Goal: Understand process/instructions: Learn how to perform a task or action

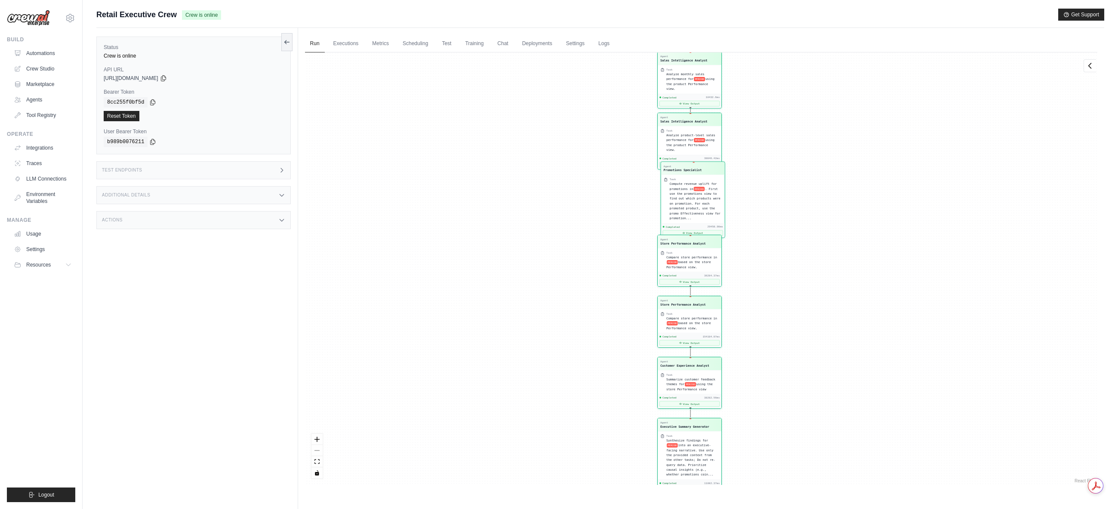
drag, startPoint x: 45, startPoint y: 65, endPoint x: 324, endPoint y: 131, distance: 286.4
click at [45, 65] on link "Crew Studio" at bounding box center [42, 69] width 65 height 14
click at [49, 69] on link "Crew Studio" at bounding box center [43, 69] width 65 height 14
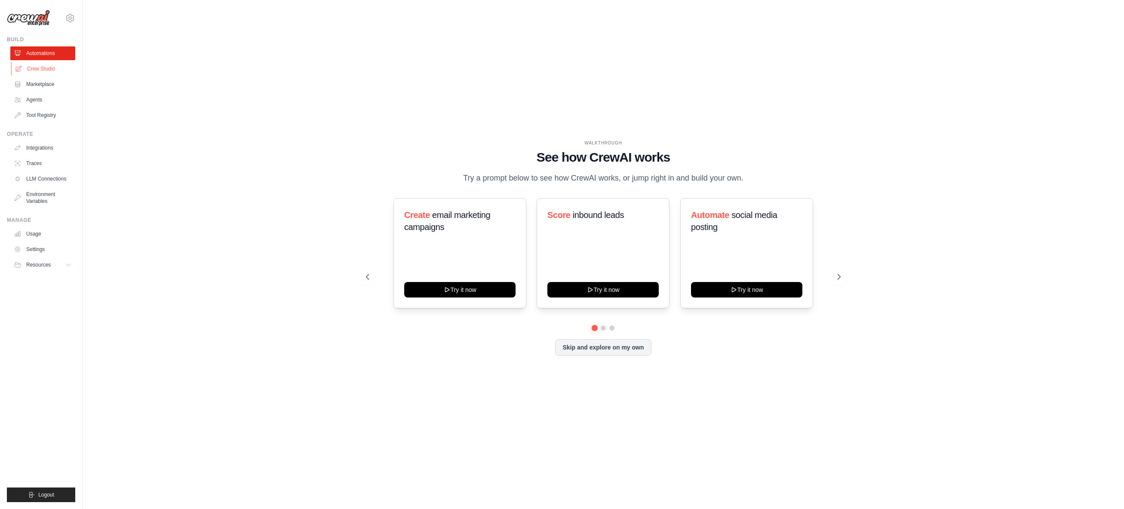
click at [29, 71] on link "Crew Studio" at bounding box center [43, 69] width 65 height 14
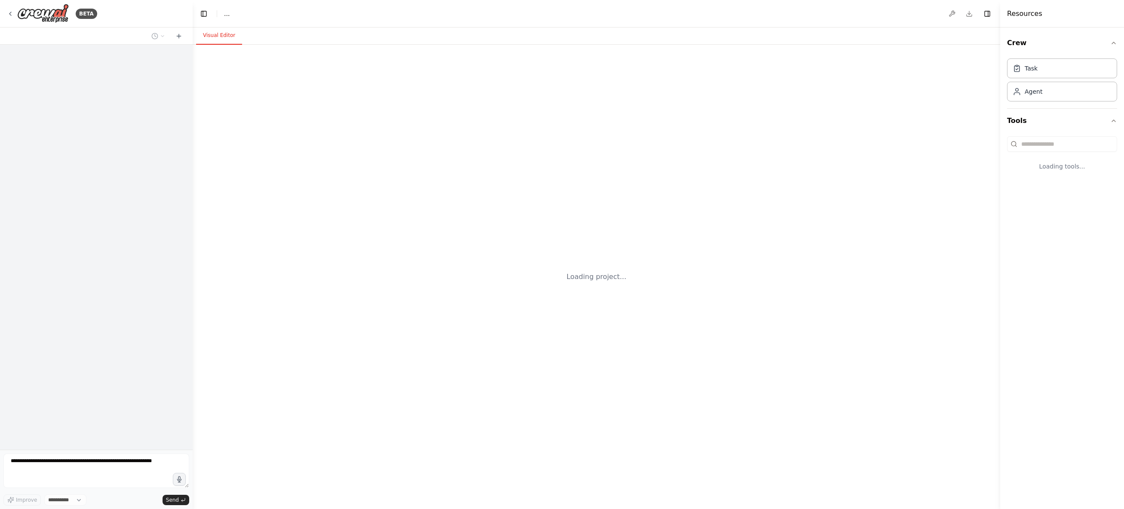
select select "****"
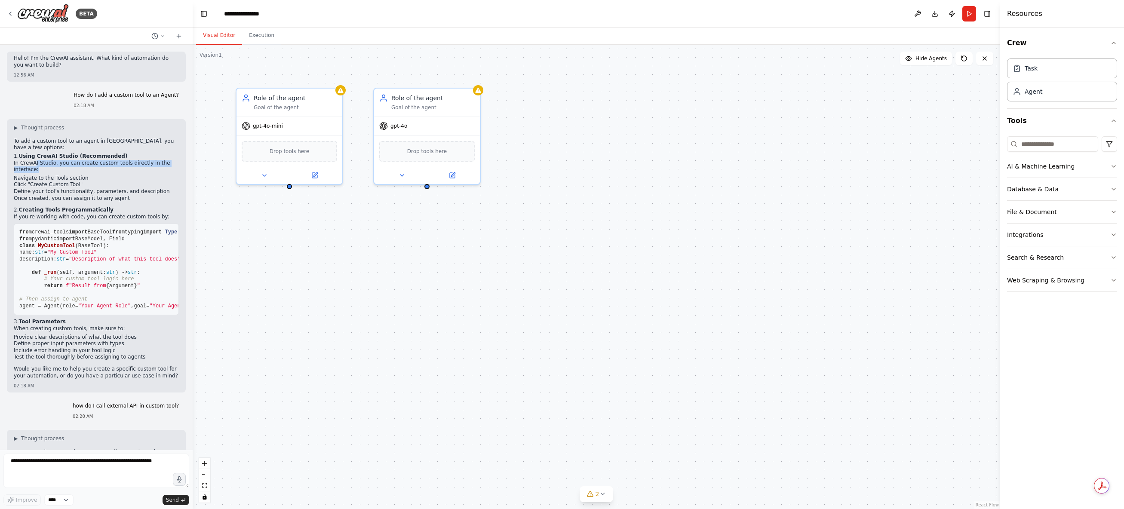
drag, startPoint x: 34, startPoint y: 158, endPoint x: 83, endPoint y: 161, distance: 50.0
click at [83, 161] on p "In CrewAI Studio, you can create custom tools directly in the interface:" at bounding box center [96, 166] width 165 height 13
drag, startPoint x: 44, startPoint y: 159, endPoint x: 79, endPoint y: 163, distance: 35.0
click at [79, 163] on p "In CrewAI Studio, you can create custom tools directly in the interface:" at bounding box center [96, 166] width 165 height 13
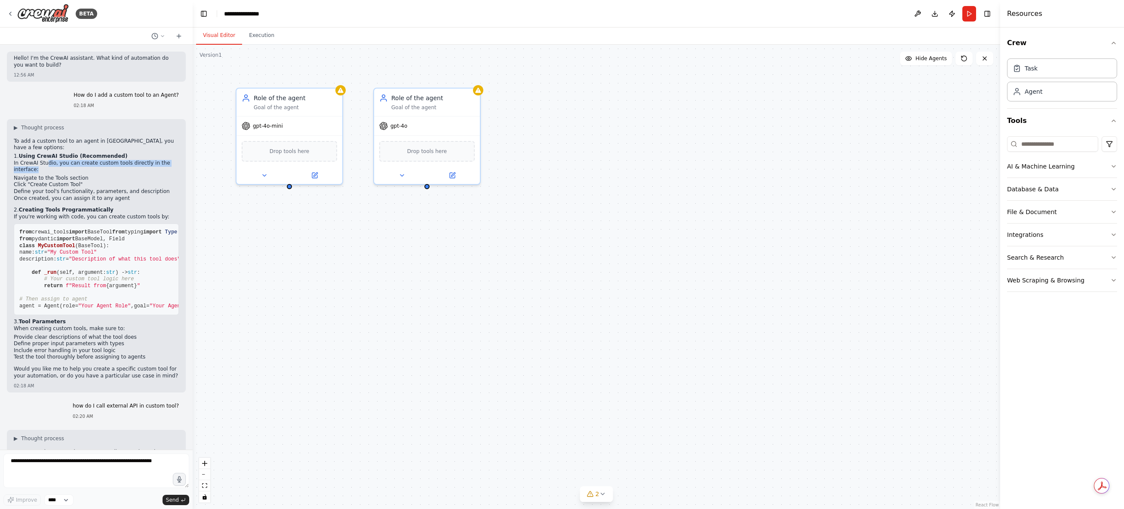
click at [79, 163] on p "In CrewAI Studio, you can create custom tools directly in the interface:" at bounding box center [96, 166] width 165 height 13
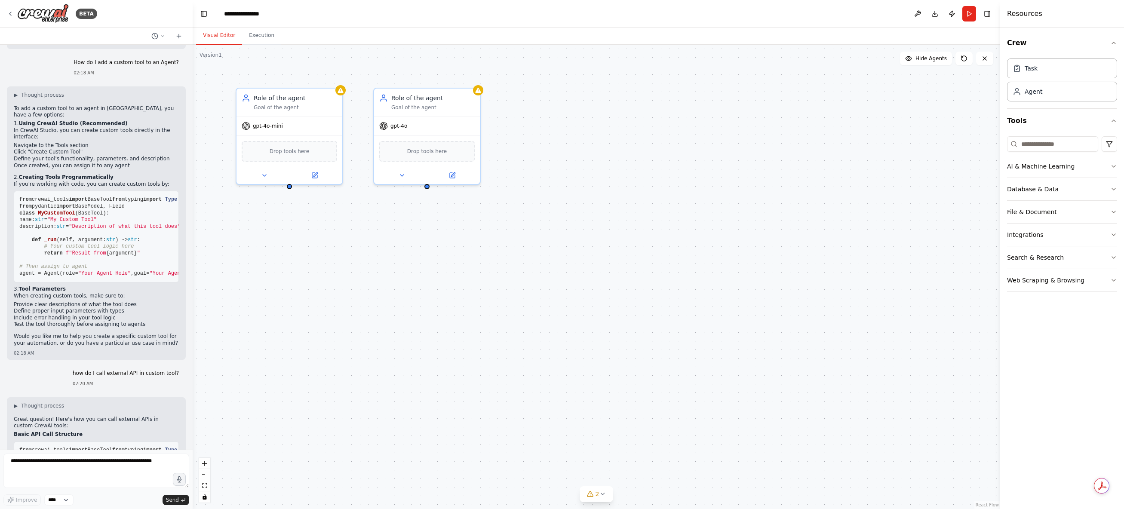
scroll to position [34, 0]
click at [93, 143] on div "To add a custom tool to an agent in [GEOGRAPHIC_DATA], you have a few options: …" at bounding box center [96, 225] width 165 height 243
click at [84, 147] on li "Click "Create Custom Tool"" at bounding box center [96, 150] width 165 height 7
drag, startPoint x: 62, startPoint y: 141, endPoint x: 86, endPoint y: 143, distance: 23.8
click at [86, 147] on li "Click "Create Custom Tool"" at bounding box center [96, 150] width 165 height 7
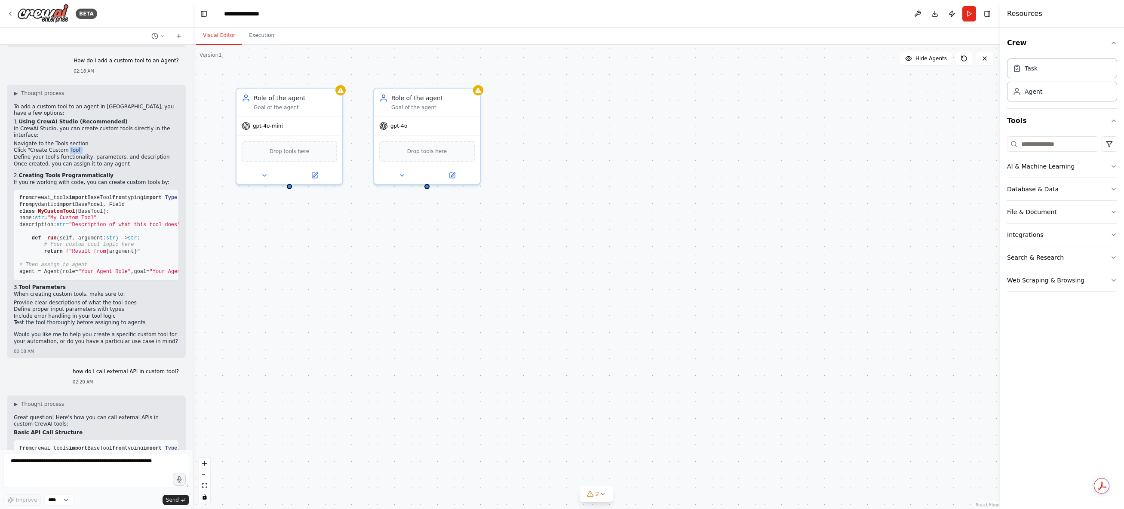
click at [86, 147] on li "Click "Create Custom Tool"" at bounding box center [96, 150] width 165 height 7
click at [266, 175] on icon at bounding box center [264, 173] width 7 height 7
click at [294, 151] on span "Drop tools here" at bounding box center [290, 149] width 40 height 9
click at [1116, 283] on icon "button" at bounding box center [1113, 280] width 7 height 7
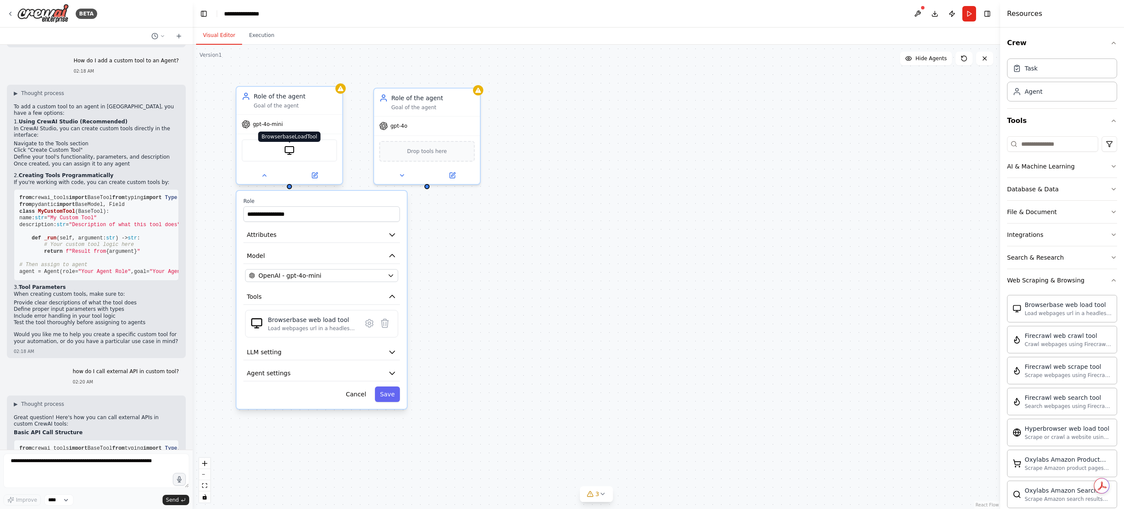
click at [294, 151] on img at bounding box center [289, 150] width 10 height 10
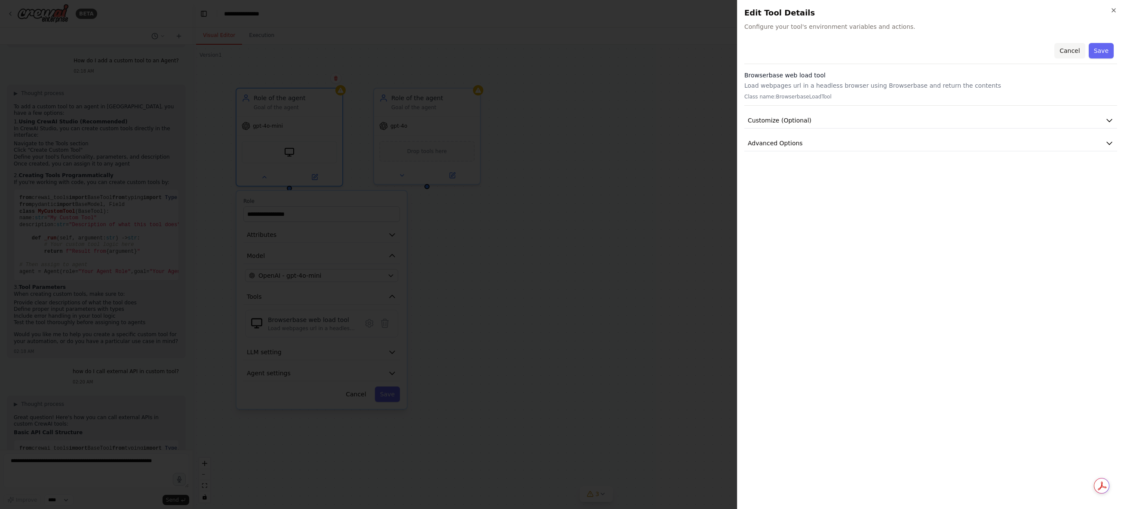
click at [1073, 52] on button "Cancel" at bounding box center [1069, 50] width 31 height 15
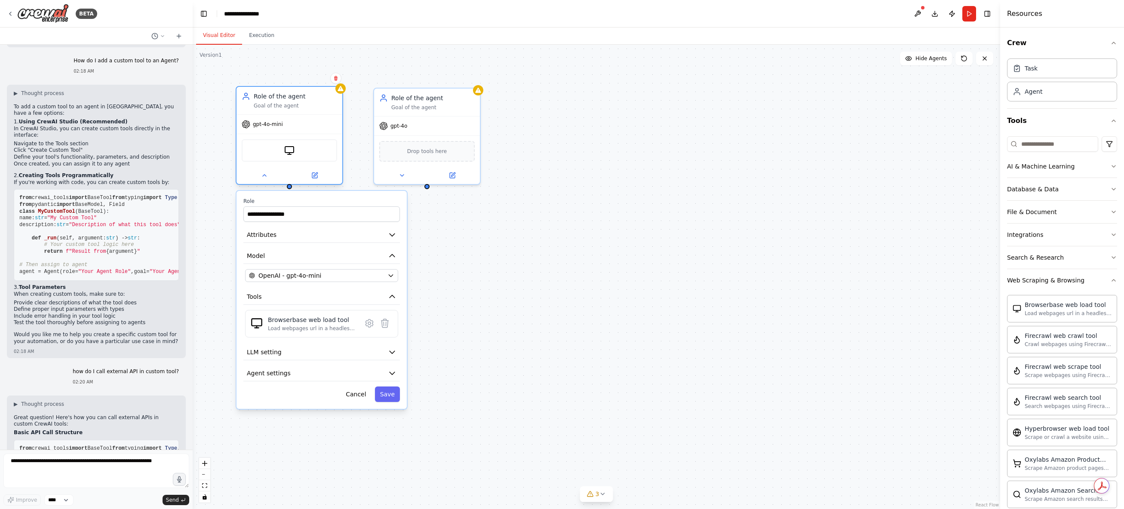
click at [316, 154] on div "BrowserbaseLoadTool" at bounding box center [289, 150] width 95 height 22
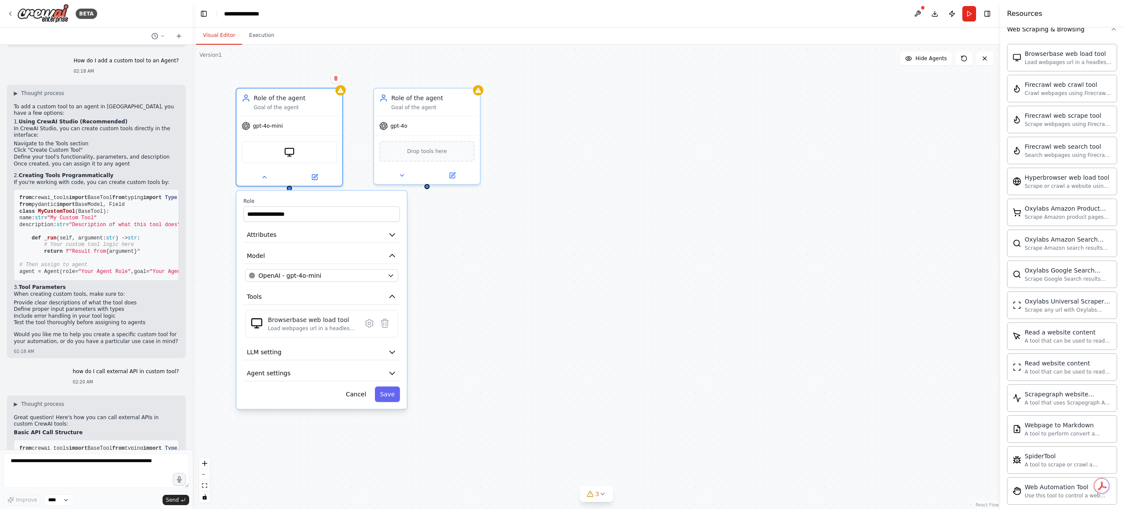
scroll to position [268, 0]
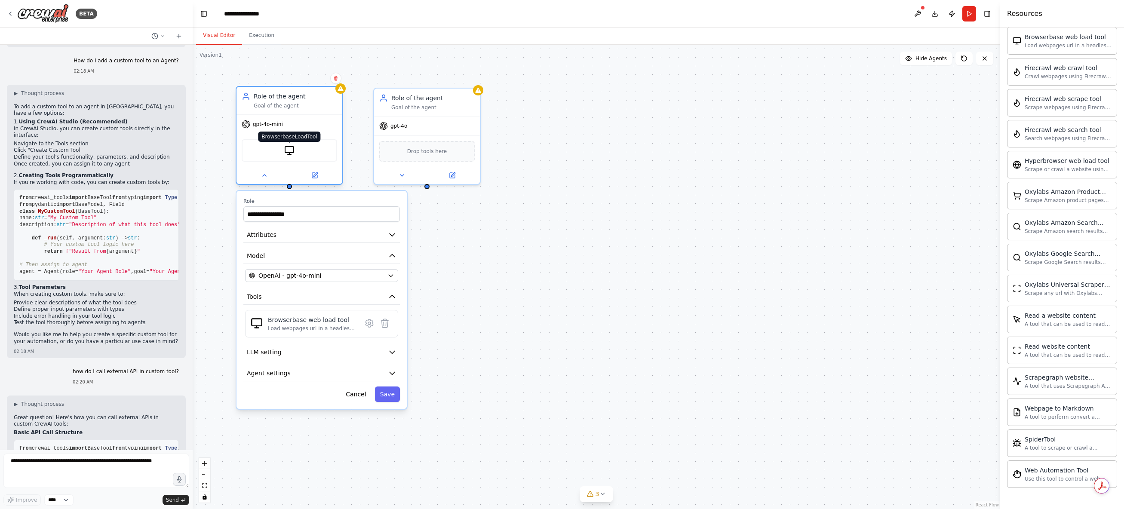
click at [289, 153] on img at bounding box center [289, 150] width 10 height 10
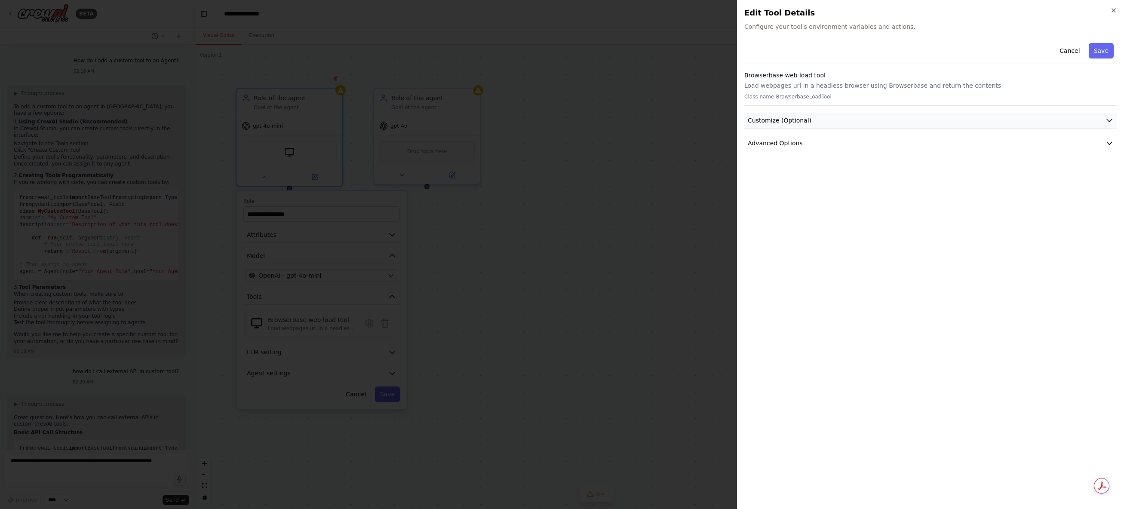
click at [842, 116] on button "Customize (Optional)" at bounding box center [930, 121] width 373 height 16
click at [795, 279] on span "Advanced Options" at bounding box center [775, 277] width 55 height 9
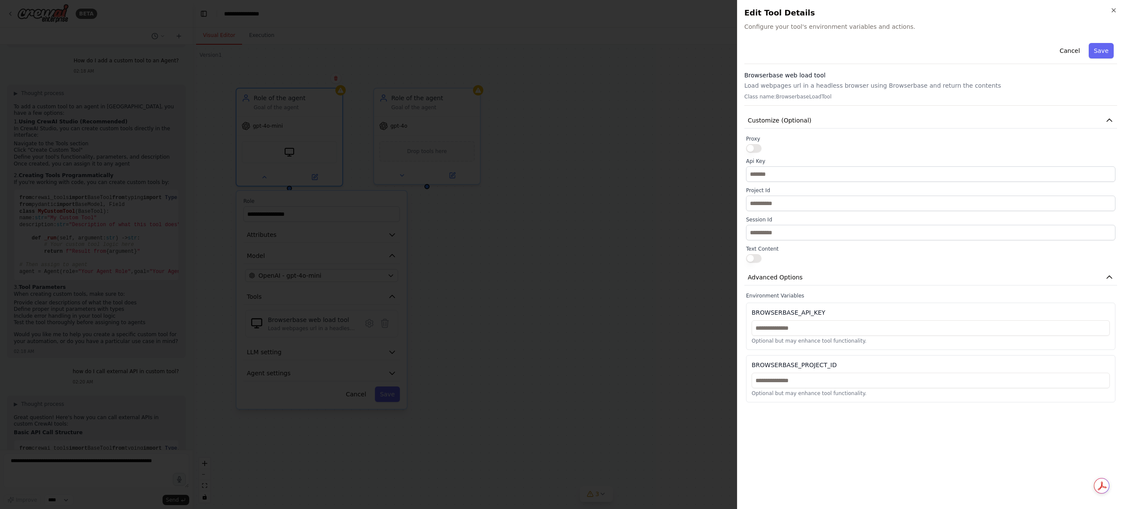
click at [798, 98] on p "Class name: BrowserbaseLoadTool" at bounding box center [930, 96] width 373 height 7
click at [1079, 50] on button "Cancel" at bounding box center [1069, 50] width 31 height 15
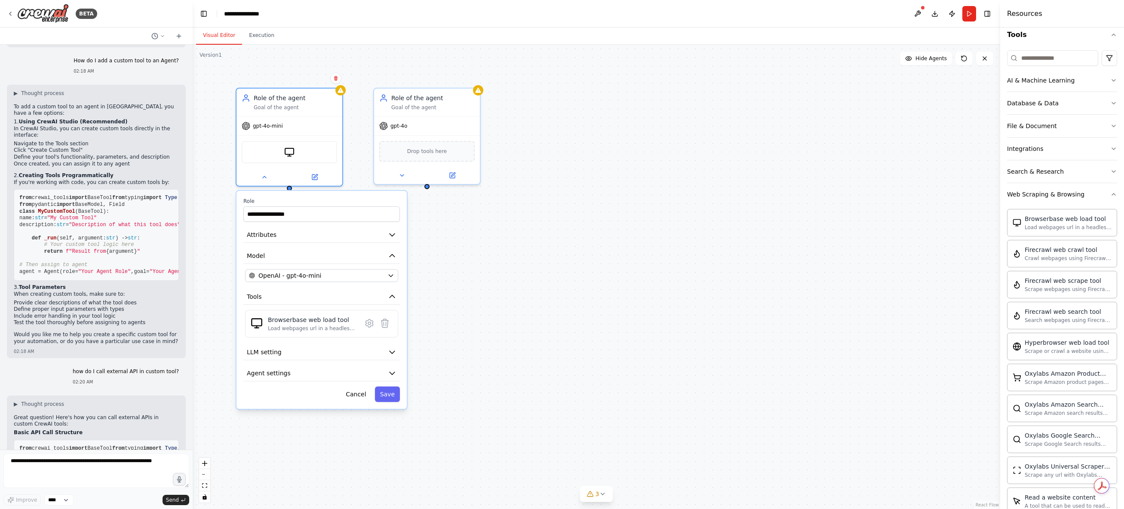
scroll to position [0, 0]
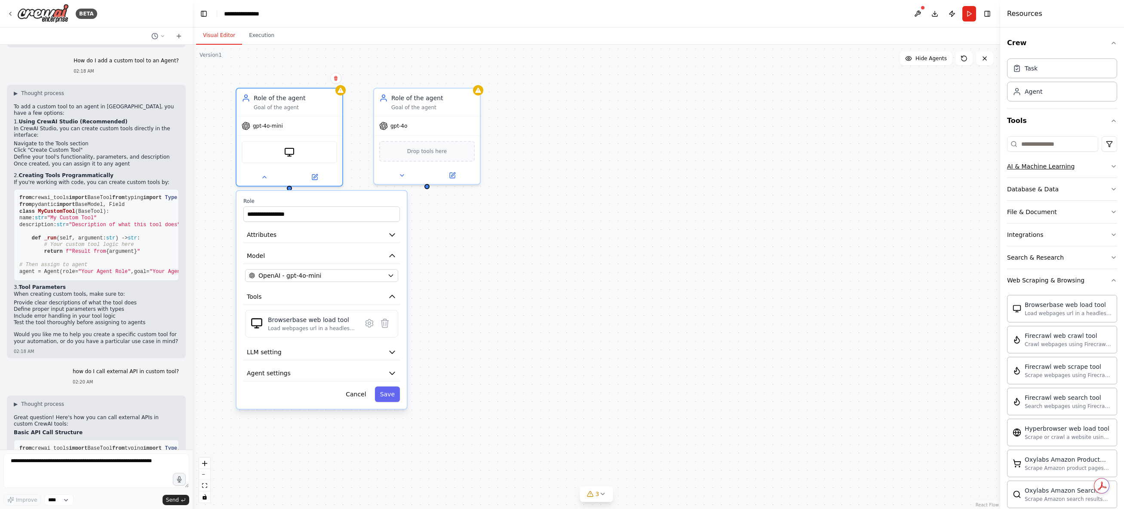
click at [1062, 166] on div "AI & Machine Learning" at bounding box center [1041, 166] width 68 height 9
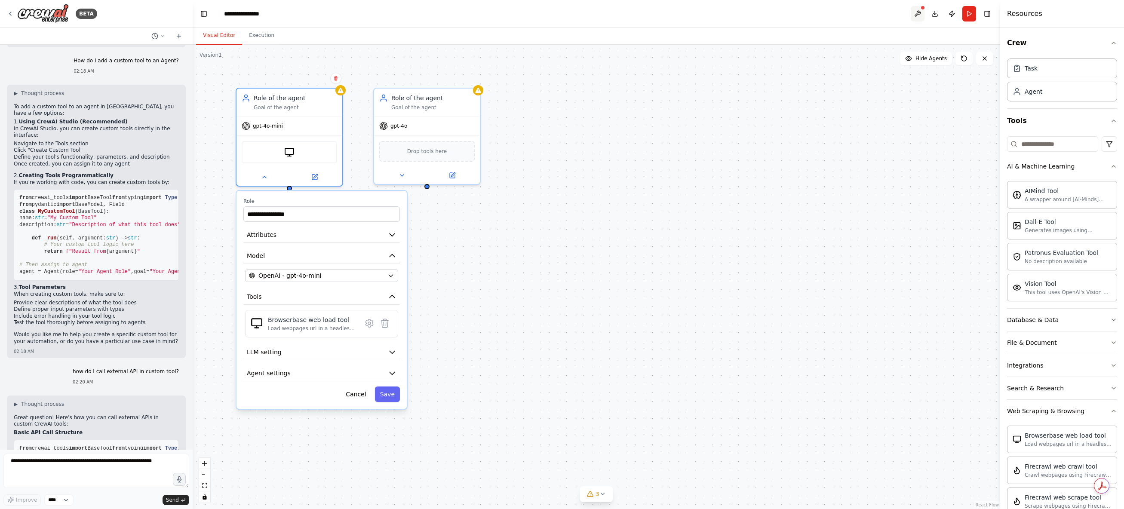
click at [921, 13] on button at bounding box center [918, 13] width 14 height 15
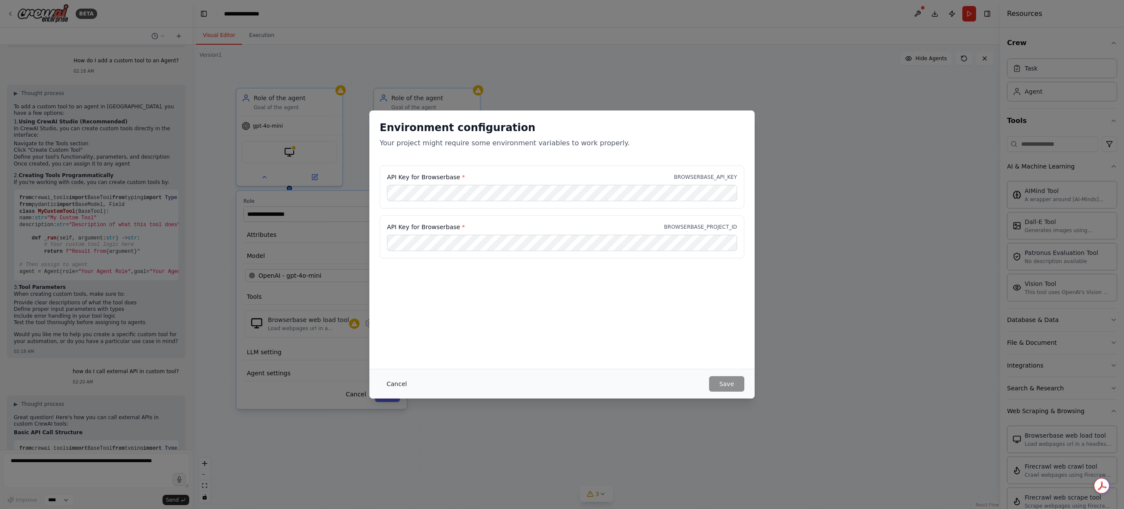
click at [399, 387] on button "Cancel" at bounding box center [397, 383] width 34 height 15
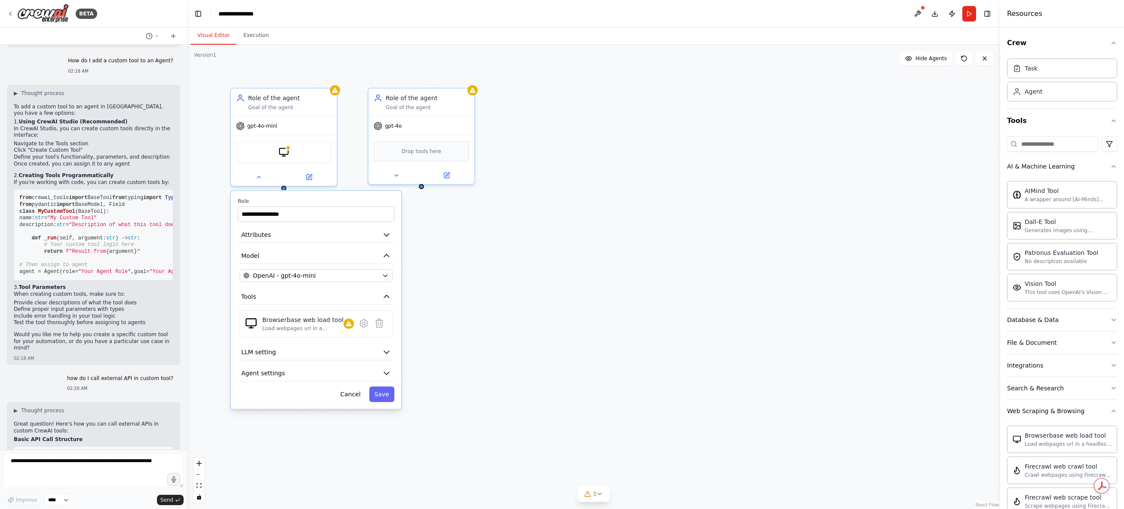
drag, startPoint x: 190, startPoint y: 141, endPoint x: 187, endPoint y: 150, distance: 9.0
click at [187, 150] on div "BETA Hello! I'm the CrewAI assistant. What kind of automation do you want to bu…" at bounding box center [562, 254] width 1124 height 509
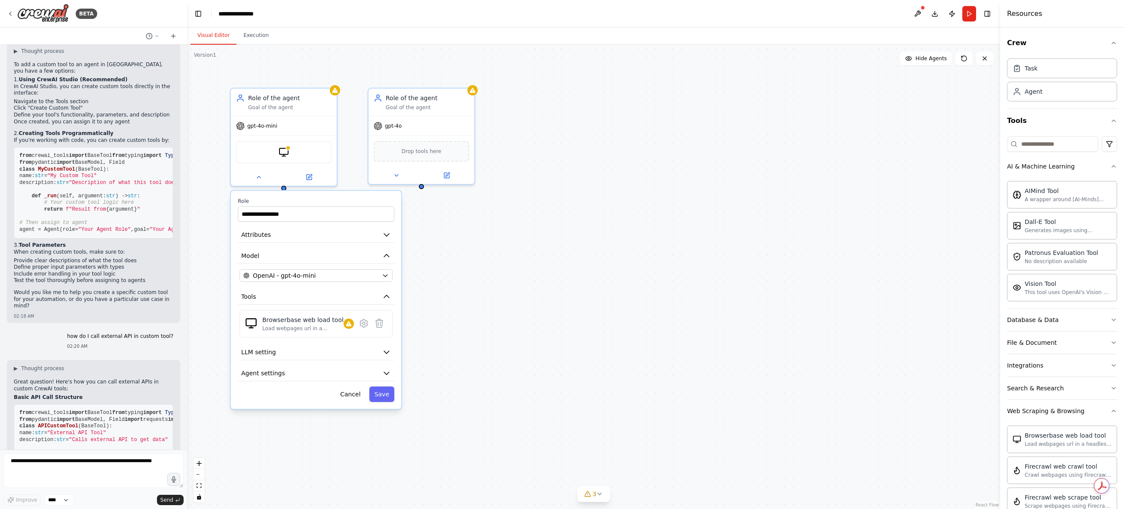
scroll to position [59, 0]
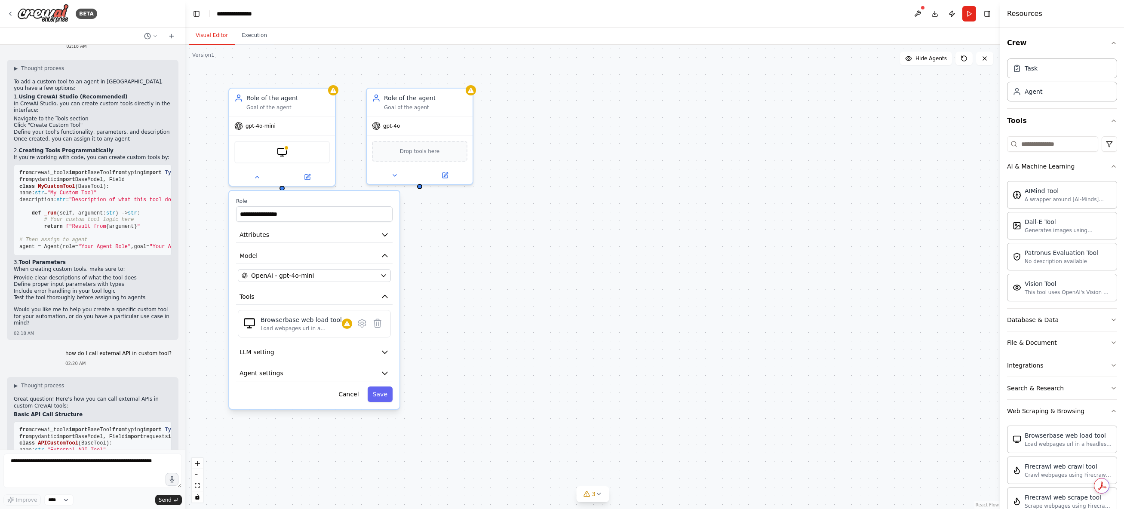
drag, startPoint x: 187, startPoint y: 132, endPoint x: 185, endPoint y: 125, distance: 7.5
click at [185, 125] on div "BETA Hello! I'm the CrewAI assistant. What kind of automation do you want to bu…" at bounding box center [562, 254] width 1124 height 509
drag, startPoint x: 50, startPoint y: 120, endPoint x: 119, endPoint y: 135, distance: 70.5
click at [119, 135] on ul "Navigate to the Tools section Click "Create Custom Tool" Define your tool's fun…" at bounding box center [92, 129] width 157 height 27
click at [119, 135] on li "Define your tool's functionality, parameters, and description" at bounding box center [92, 132] width 157 height 7
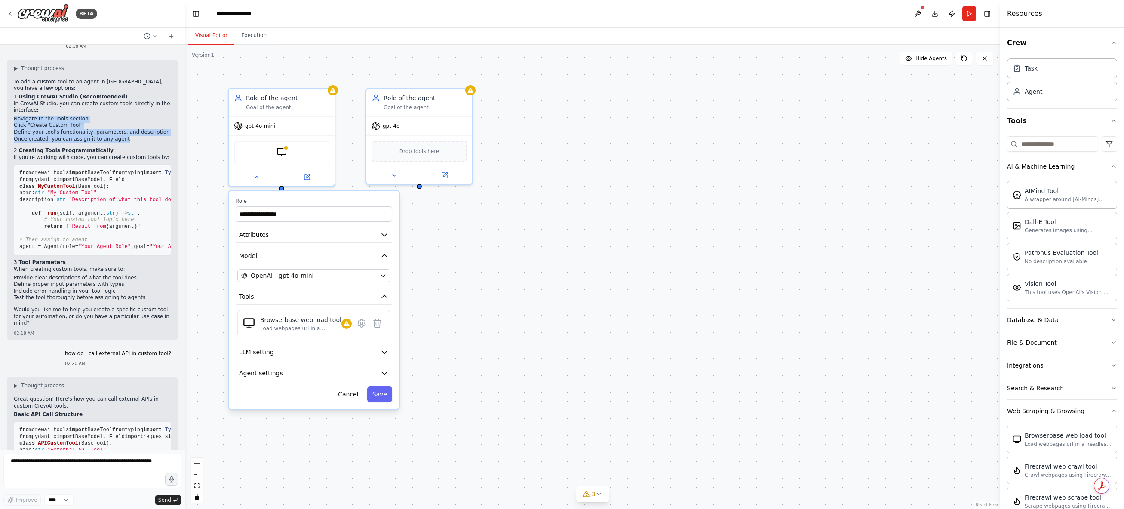
drag, startPoint x: 130, startPoint y: 139, endPoint x: 15, endPoint y: 119, distance: 117.0
click at [15, 119] on ul "Navigate to the Tools section Click "Create Custom Tool" Define your tool's fun…" at bounding box center [92, 129] width 157 height 27
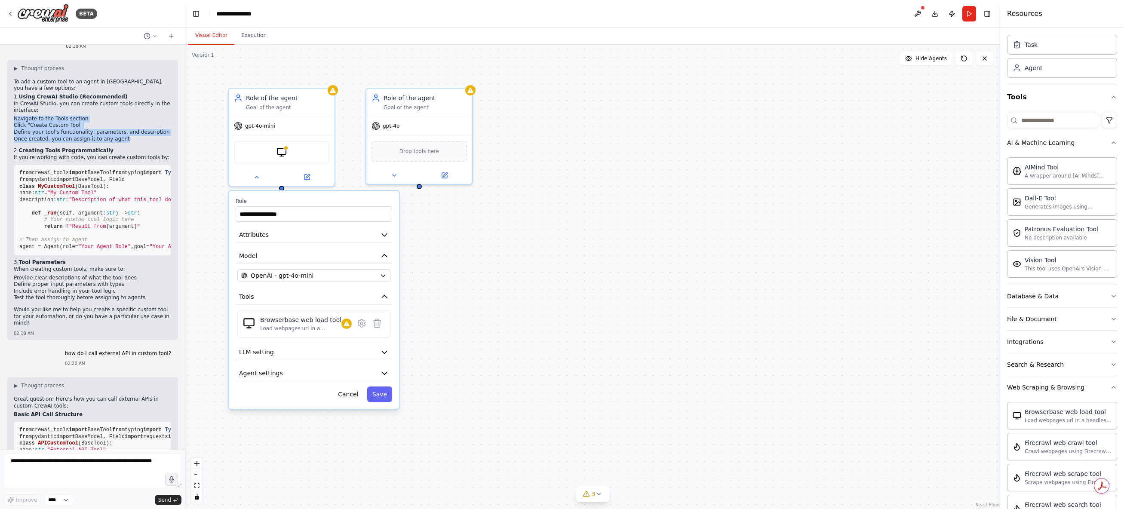
scroll to position [0, 0]
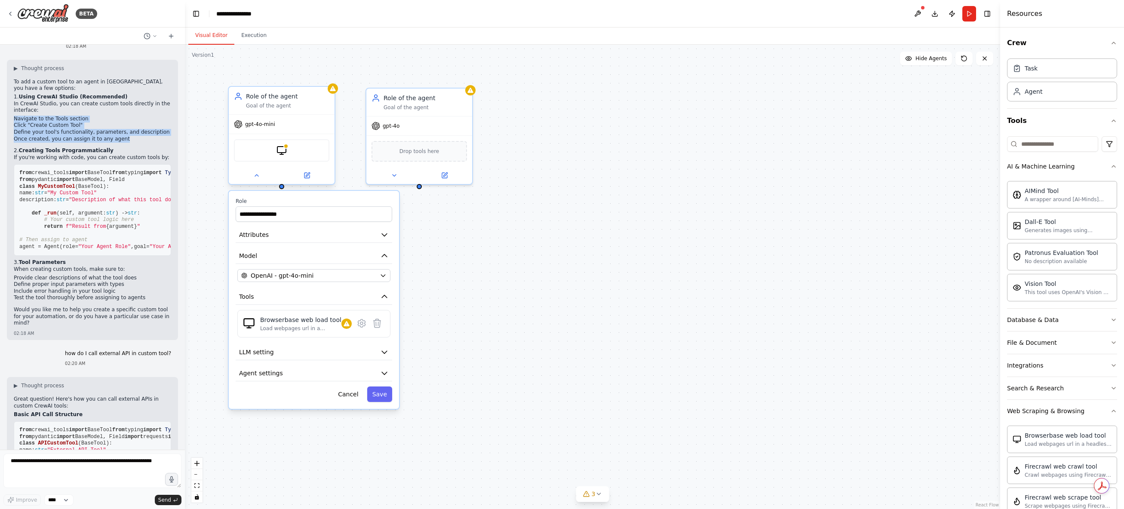
click at [296, 151] on div "BrowserbaseLoadTool" at bounding box center [281, 150] width 95 height 22
